Goal: Navigation & Orientation: Find specific page/section

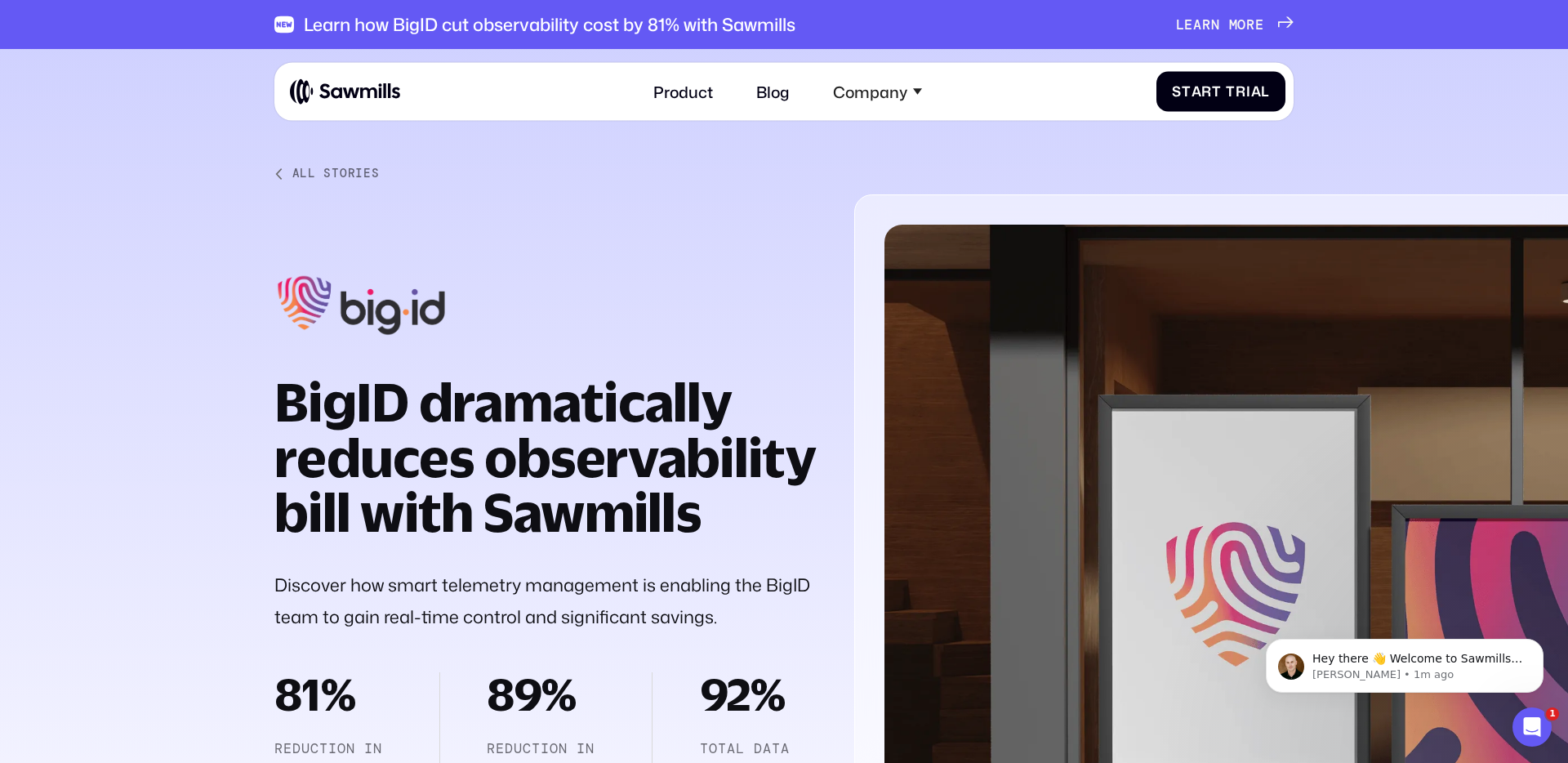
scroll to position [53, 0]
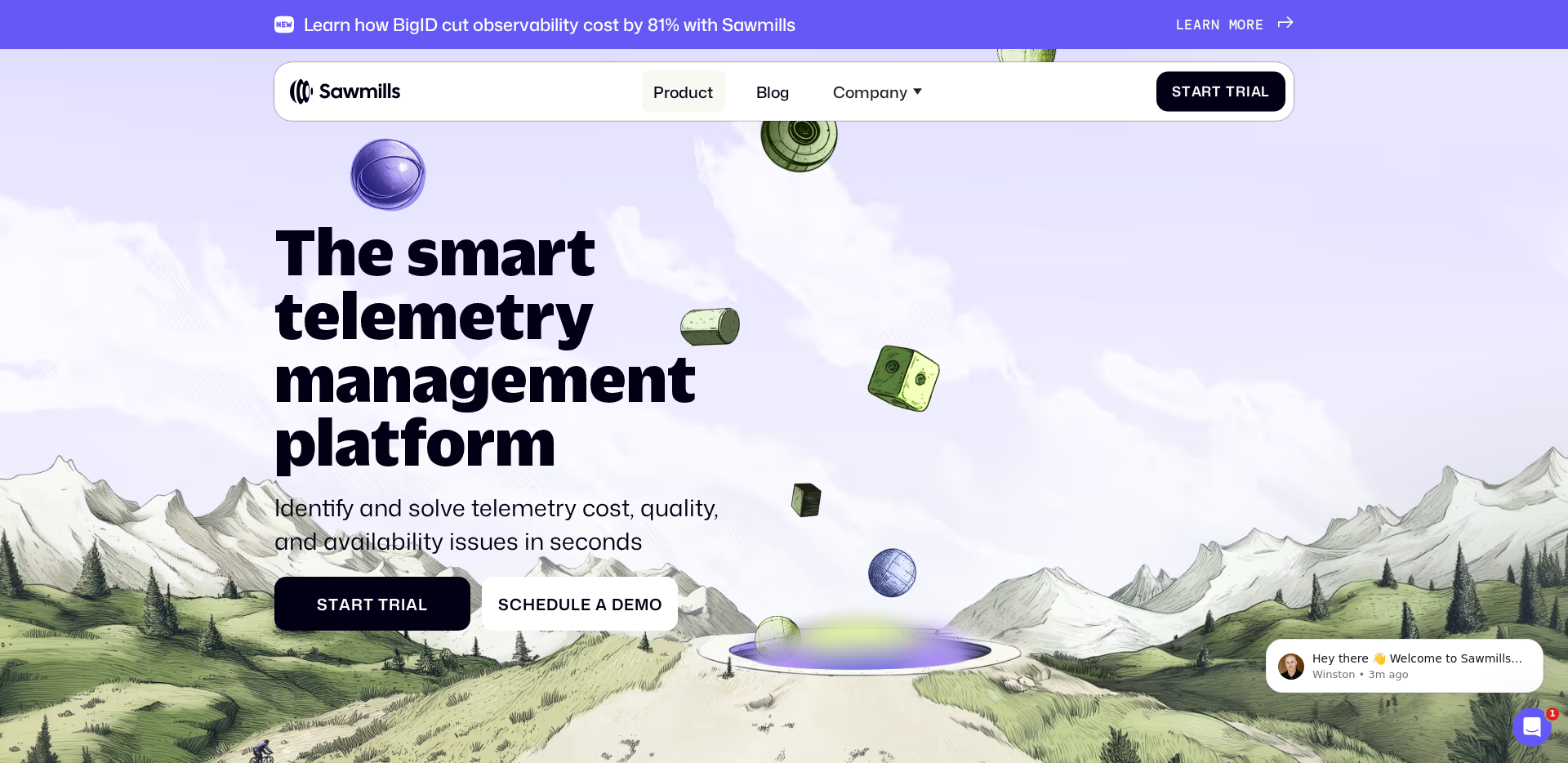
click at [691, 86] on link "Product" at bounding box center [683, 92] width 83 height 43
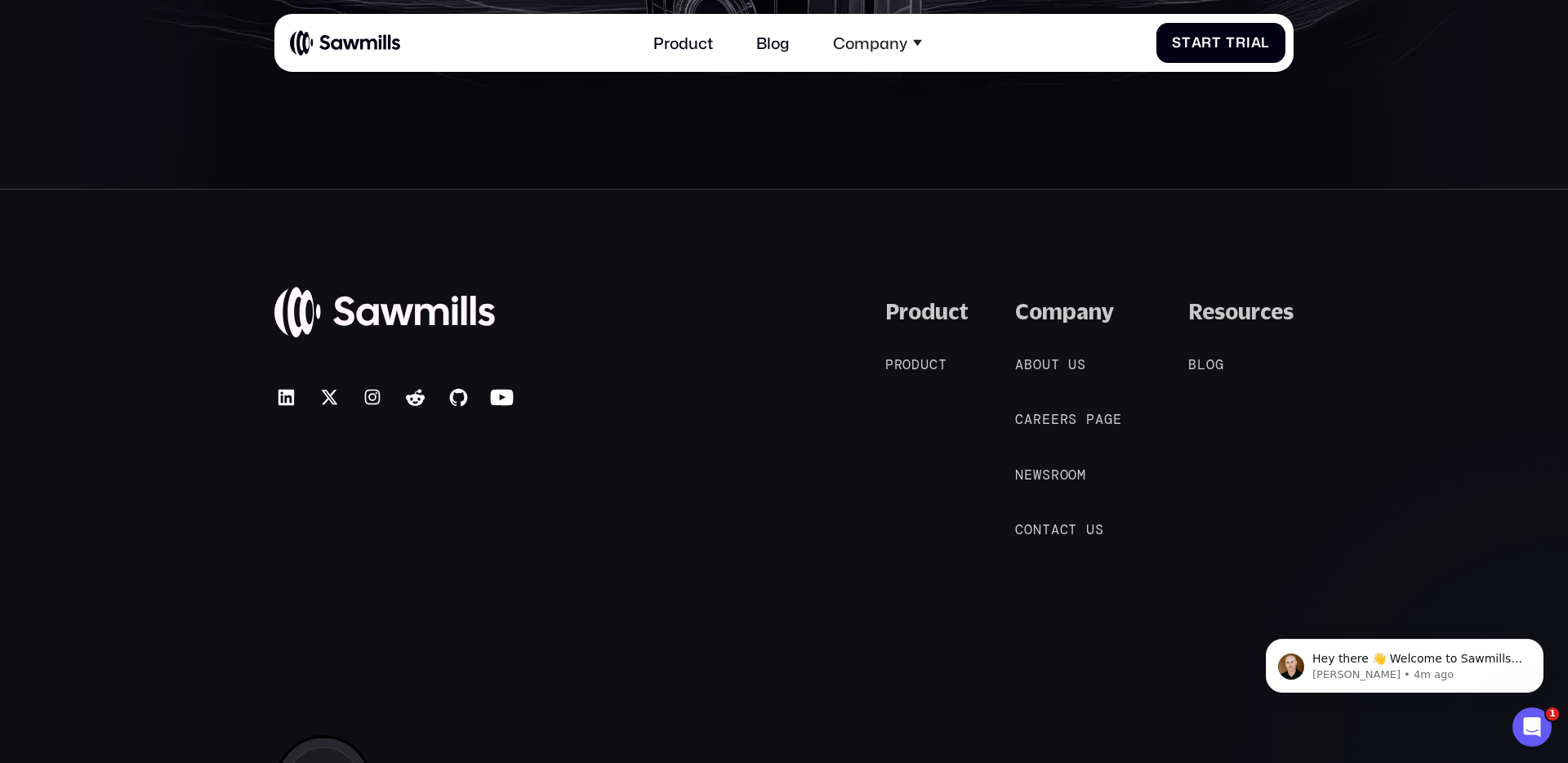
scroll to position [7882, 0]
click at [283, 404] on icon at bounding box center [286, 396] width 24 height 24
